Goal: Information Seeking & Learning: Learn about a topic

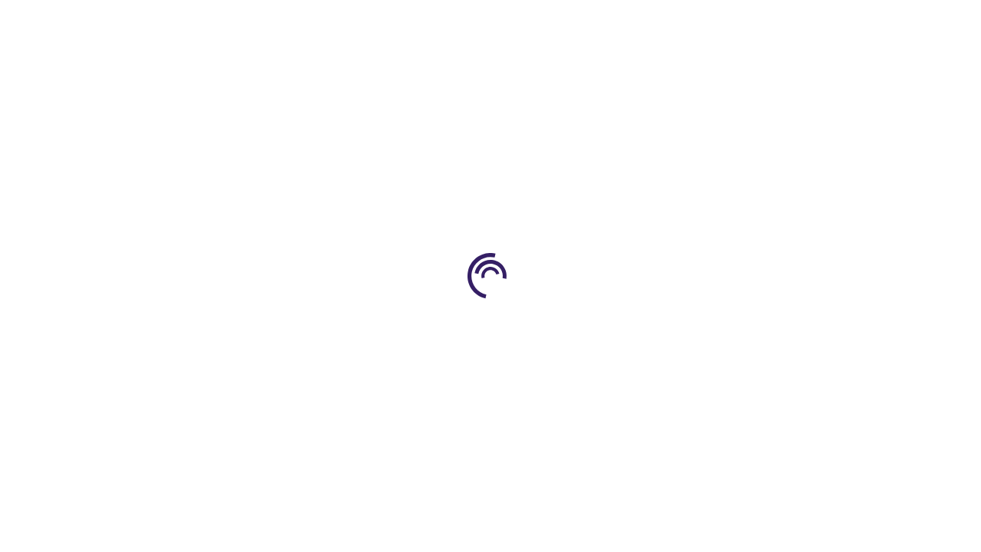
scroll to position [3891, 0]
